Goal: Transaction & Acquisition: Obtain resource

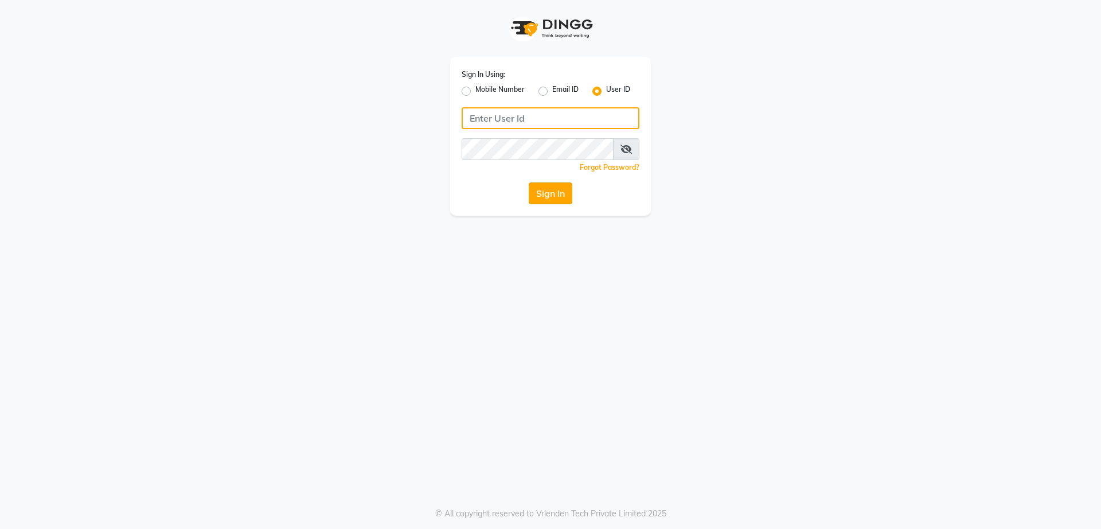
type input "vinay"
click at [551, 191] on button "Sign In" at bounding box center [551, 193] width 44 height 22
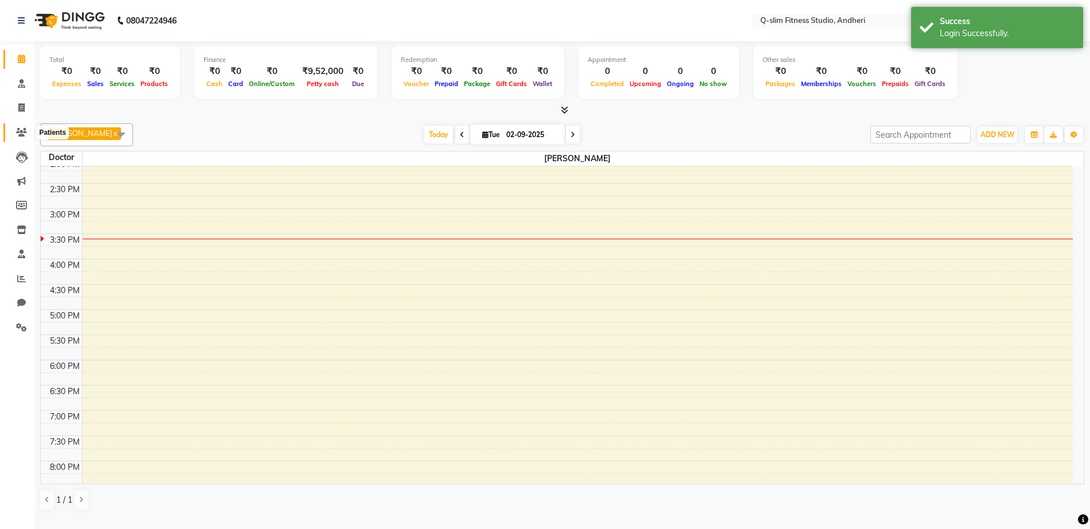
click at [24, 132] on icon at bounding box center [21, 132] width 11 height 9
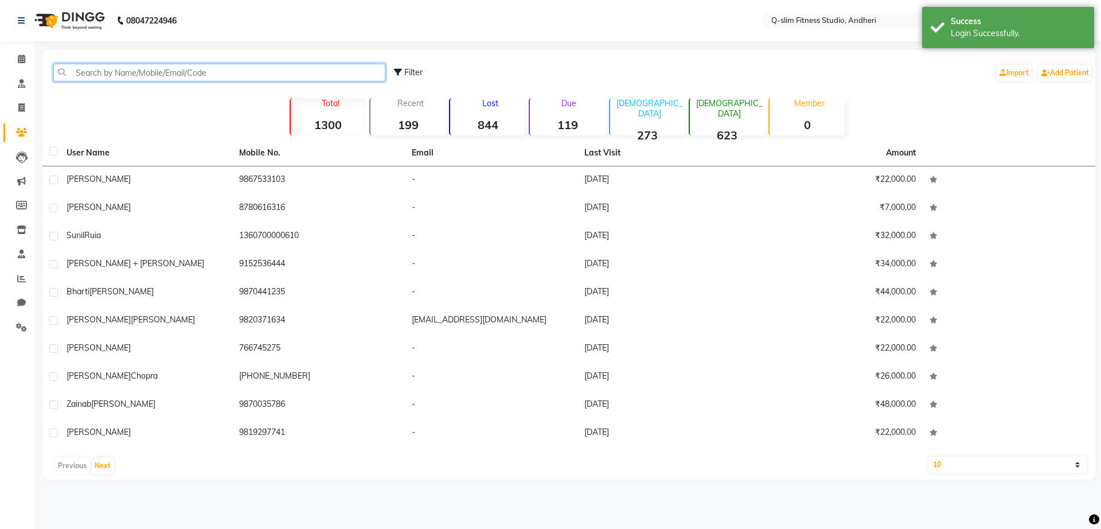
click at [236, 75] on input "text" at bounding box center [219, 73] width 332 height 18
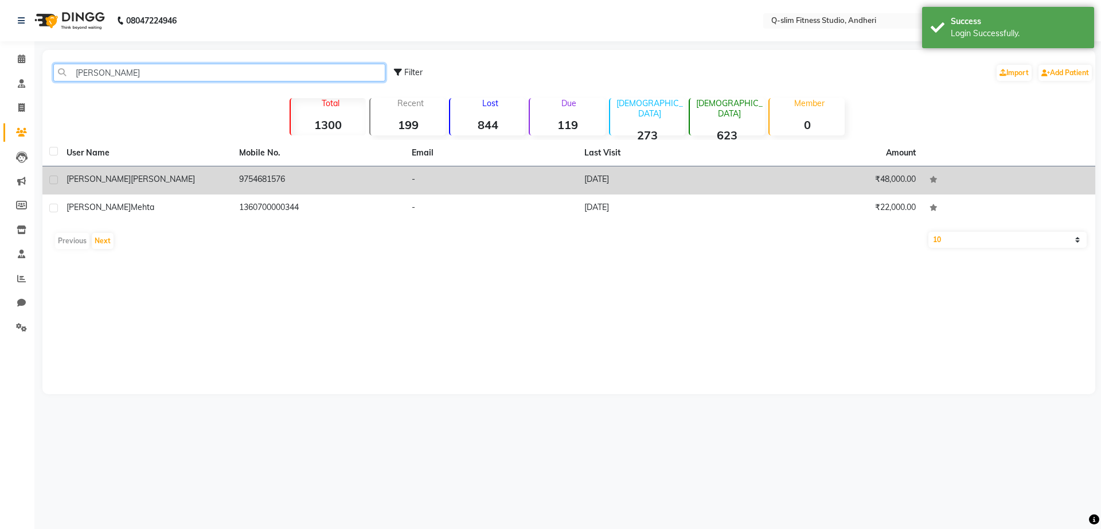
type input "[PERSON_NAME]"
click at [255, 185] on td "9754681576" at bounding box center [318, 180] width 173 height 28
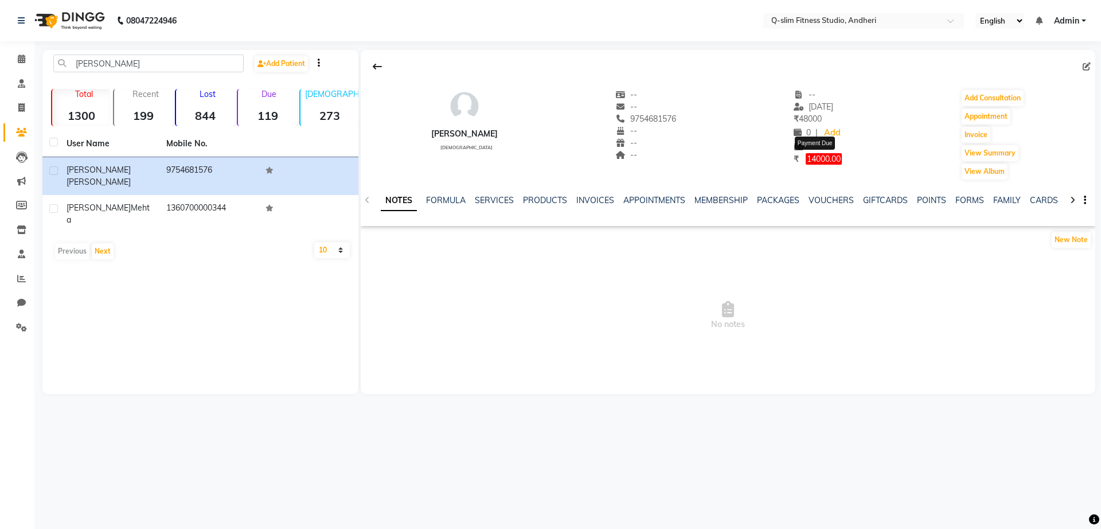
click at [832, 159] on span "14000.00" at bounding box center [823, 158] width 36 height 11
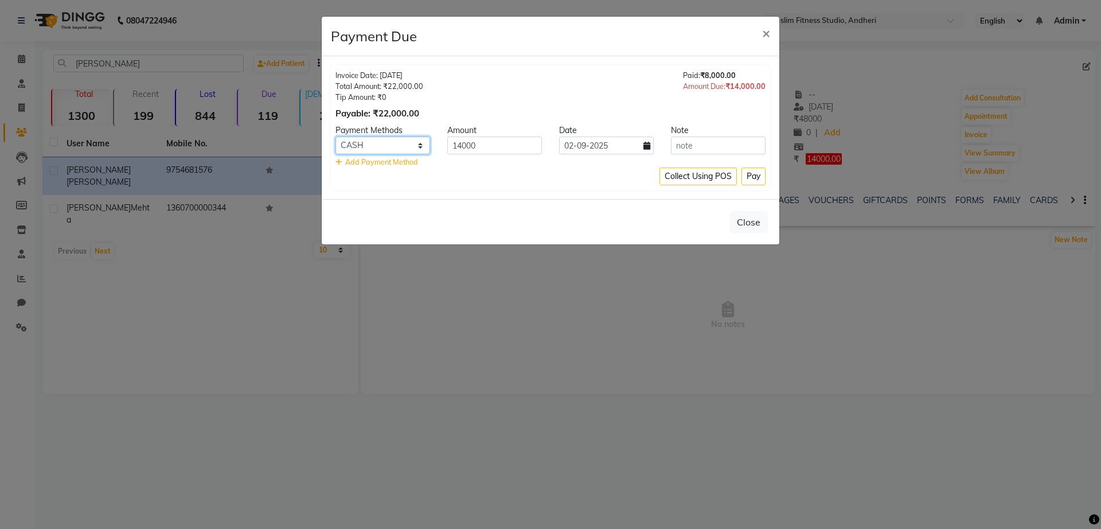
click at [413, 146] on select "CASH CARD ONLINE Cheque GPay" at bounding box center [382, 145] width 95 height 18
select select "5"
click at [335, 136] on select "CASH CARD ONLINE Cheque GPay" at bounding box center [382, 145] width 95 height 18
click at [506, 147] on input "14000" at bounding box center [494, 145] width 95 height 18
type input "1"
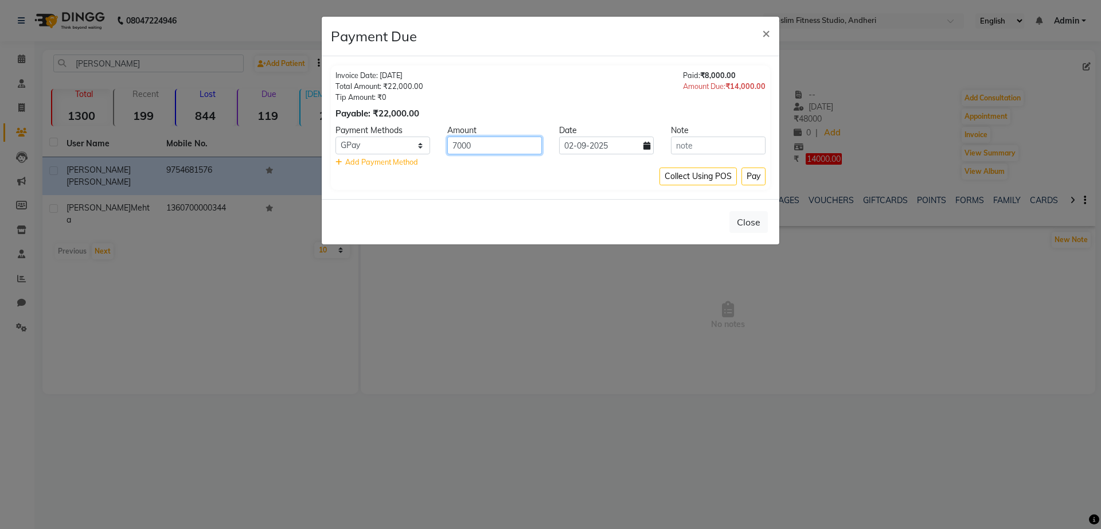
type input "7000"
click at [646, 147] on icon at bounding box center [646, 146] width 7 height 8
select select "9"
select select "2025"
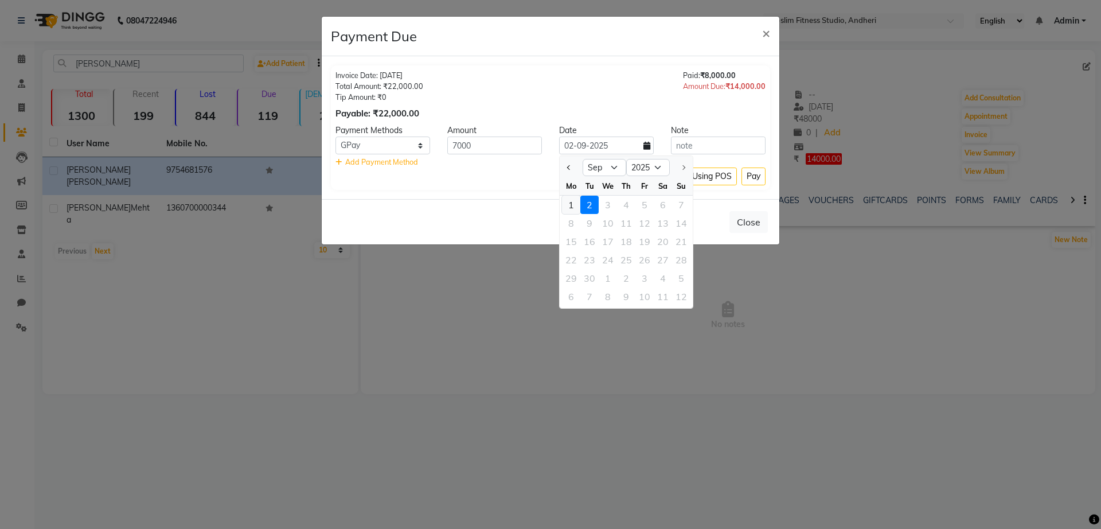
click at [569, 204] on div "1" at bounding box center [571, 204] width 18 height 18
type input "[DATE]"
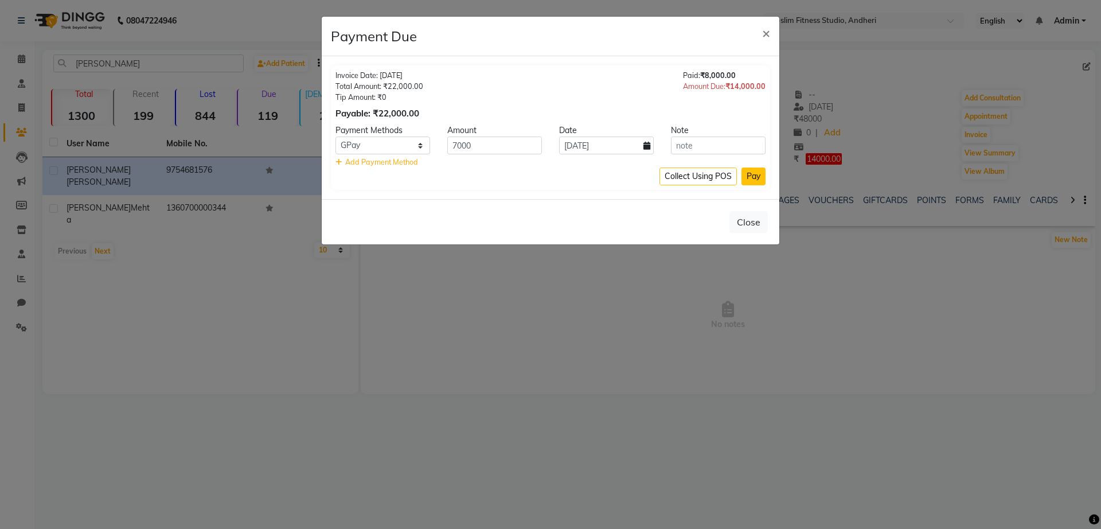
click at [757, 177] on button "Pay" at bounding box center [753, 176] width 24 height 18
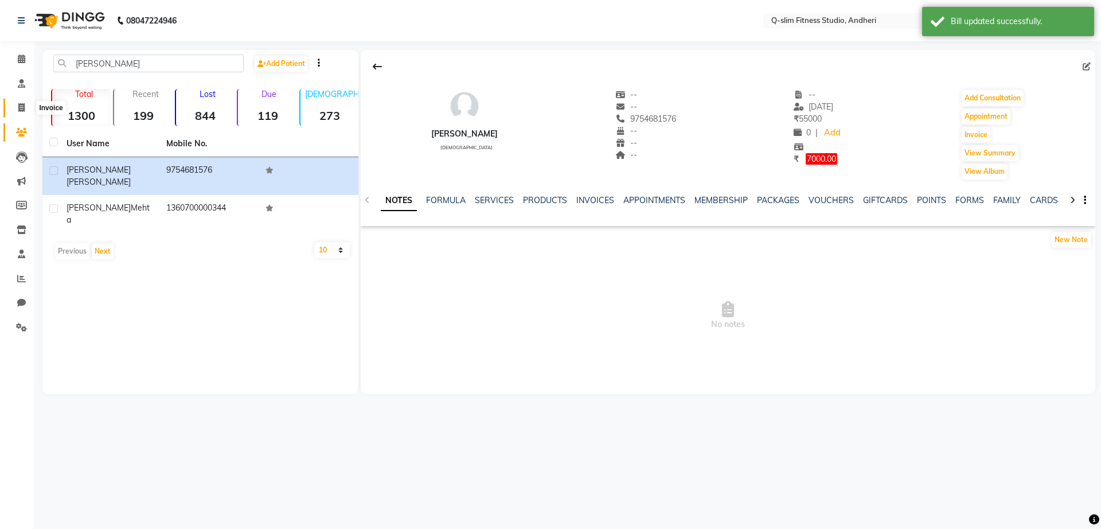
click at [19, 105] on icon at bounding box center [21, 107] width 6 height 9
select select "service"
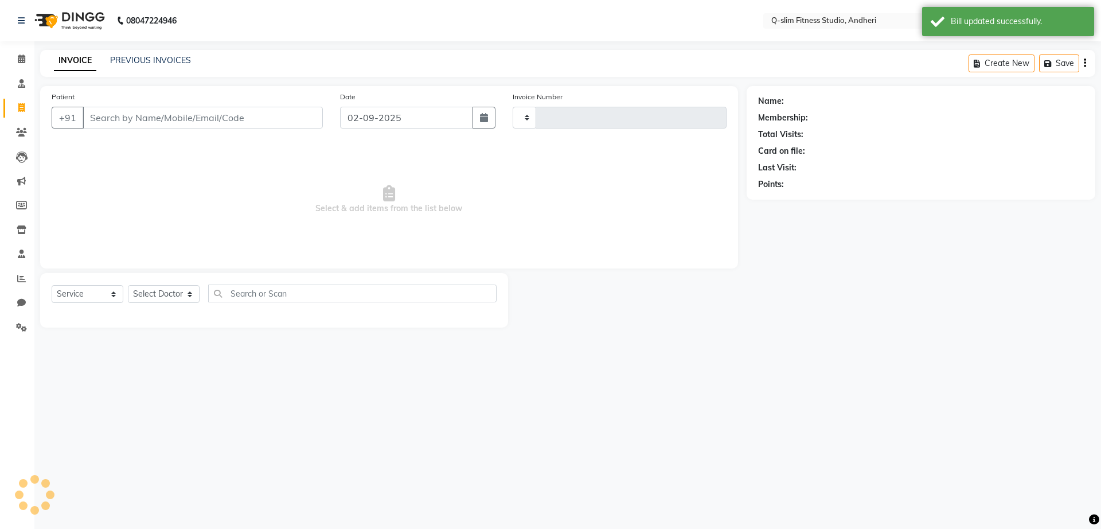
type input "1159"
select select "8143"
click at [160, 60] on link "PREVIOUS INVOICES" at bounding box center [150, 60] width 81 height 10
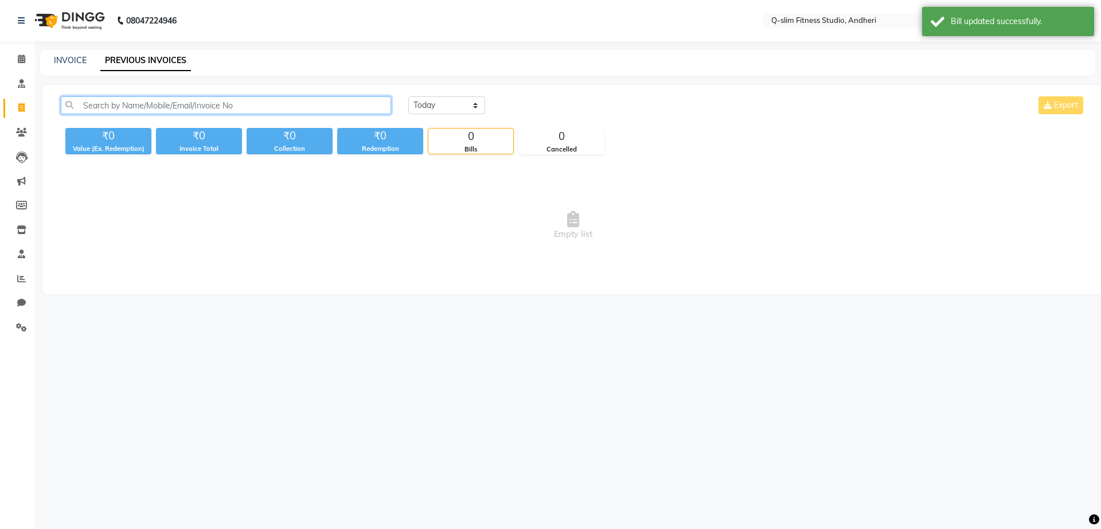
click at [210, 113] on input "text" at bounding box center [226, 105] width 330 height 18
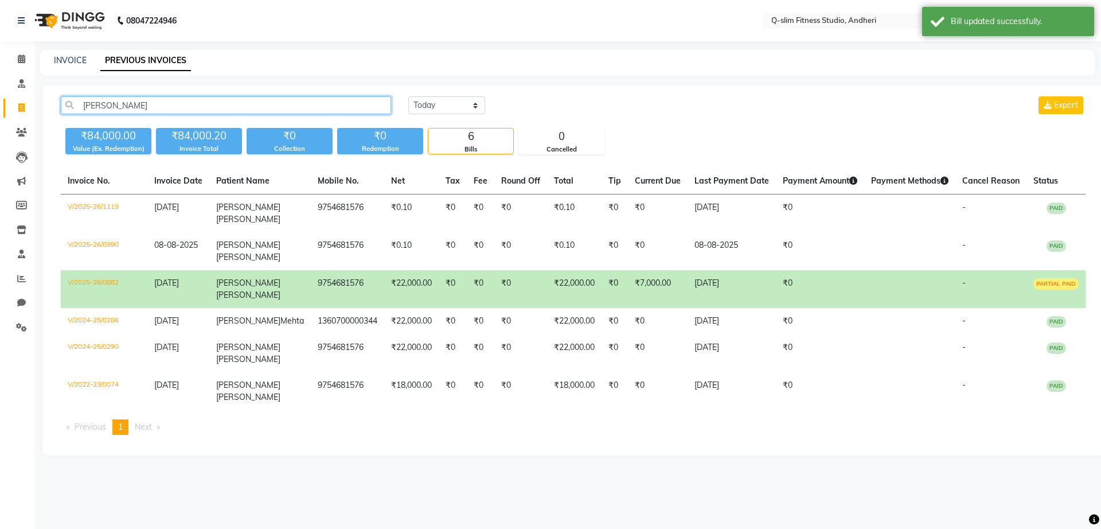
type input "[PERSON_NAME]"
click at [262, 295] on td "[PERSON_NAME]" at bounding box center [259, 289] width 101 height 38
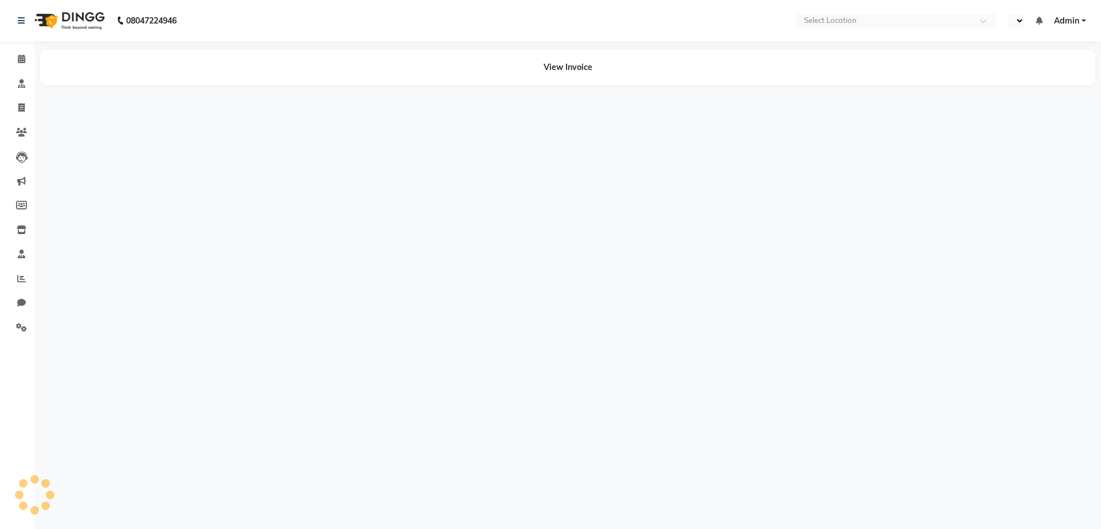
select select "en"
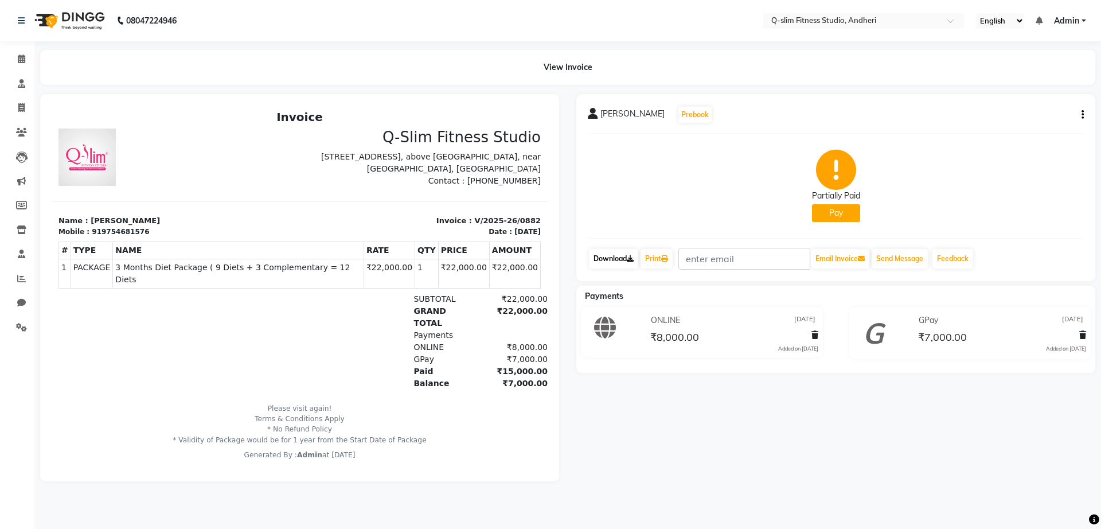
click at [624, 260] on link "Download" at bounding box center [613, 258] width 49 height 19
click at [929, 15] on div "Select Location × Q-slim Fitness Studio, [GEOGRAPHIC_DATA]" at bounding box center [854, 20] width 178 height 11
click at [662, 24] on nav "08047224946 Select Location × Q-slim Fitness Studio, Andheri English ENGLISH Es…" at bounding box center [550, 20] width 1101 height 41
click at [15, 131] on span at bounding box center [21, 132] width 20 height 13
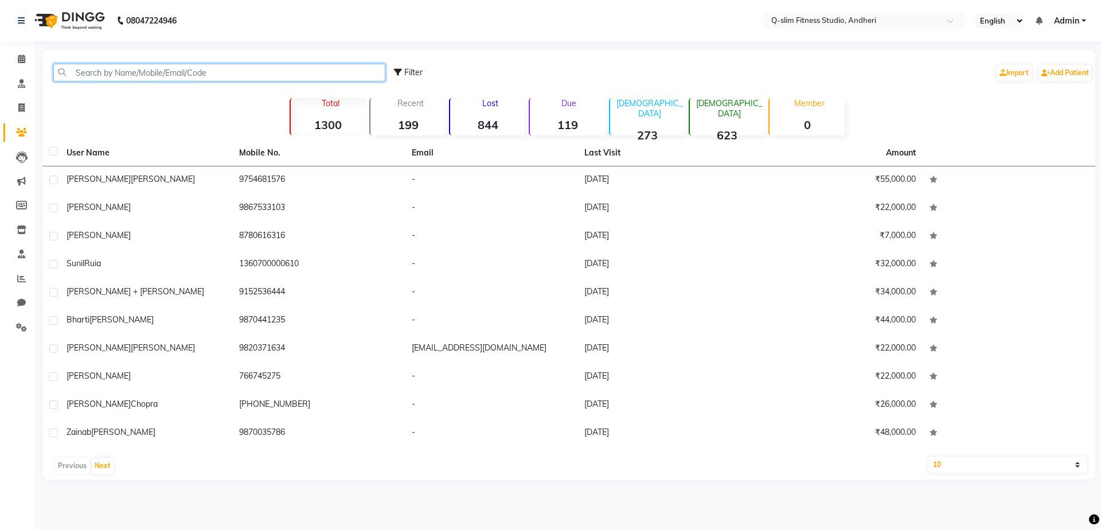
click at [212, 65] on input "text" at bounding box center [219, 73] width 332 height 18
